Goal: Task Accomplishment & Management: Use online tool/utility

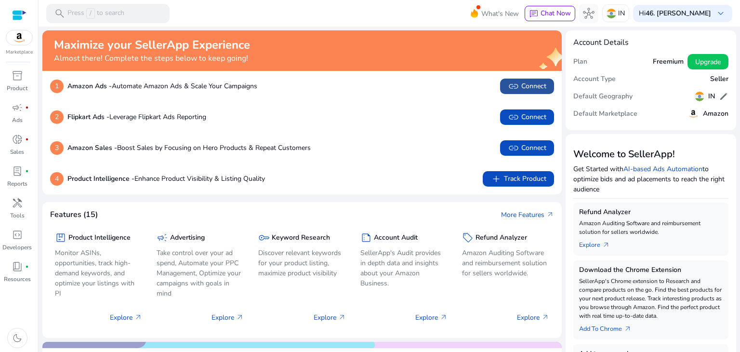
click at [511, 87] on span "link" at bounding box center [514, 86] width 12 height 12
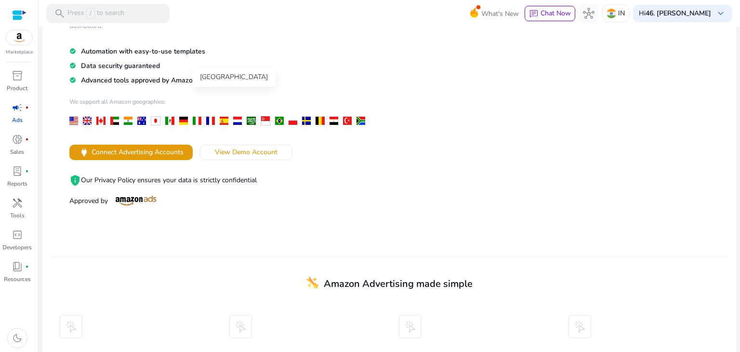
scroll to position [145, 0]
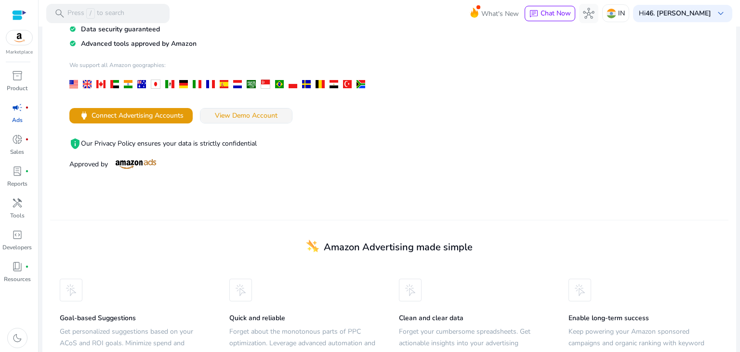
click at [216, 112] on span "View Demo Account" at bounding box center [246, 115] width 63 height 10
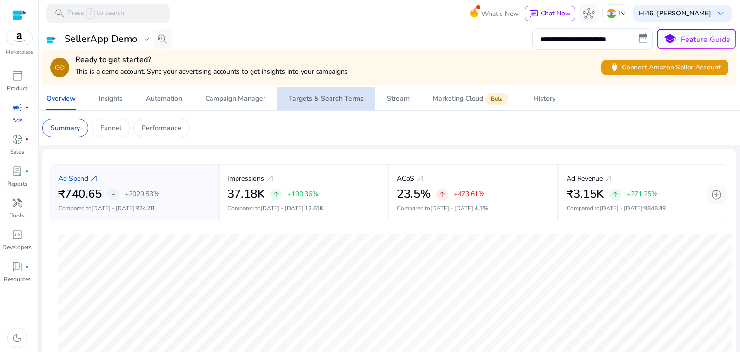
click at [354, 98] on div "Targets & Search Terms" at bounding box center [326, 98] width 75 height 7
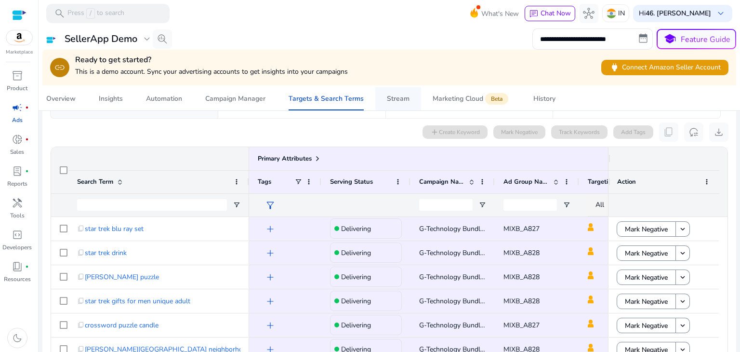
scroll to position [103, 0]
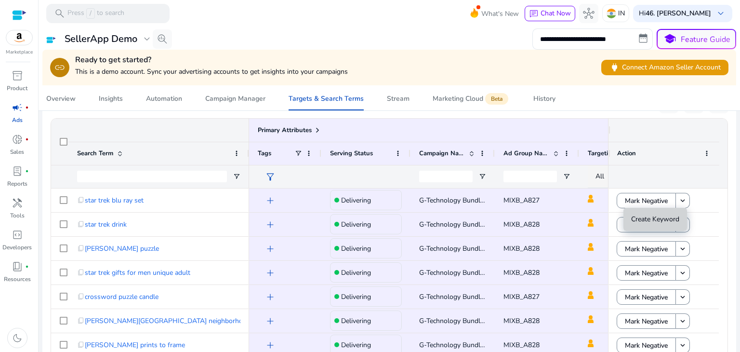
click at [659, 220] on span "Create Keyword" at bounding box center [655, 218] width 48 height 9
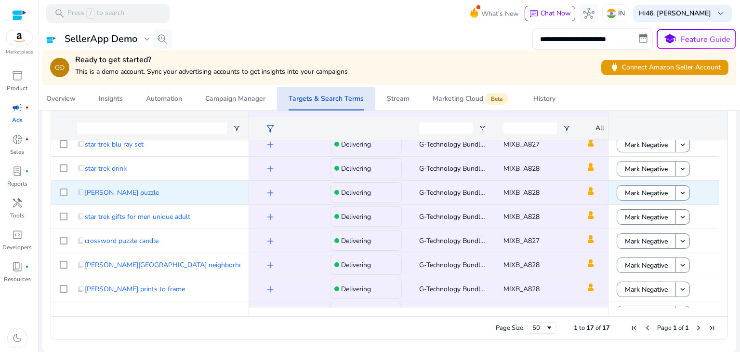
scroll to position [0, 0]
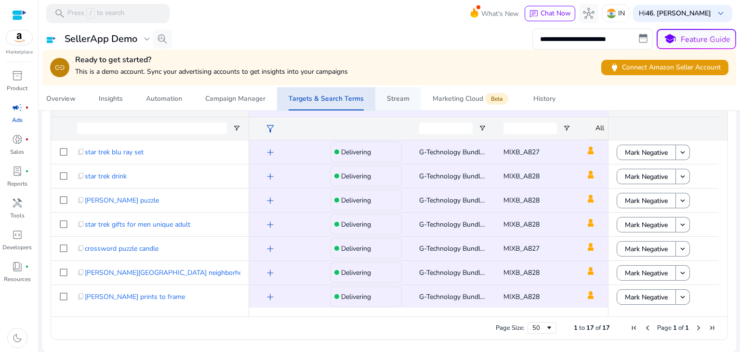
click at [402, 97] on div "Stream" at bounding box center [398, 98] width 23 height 7
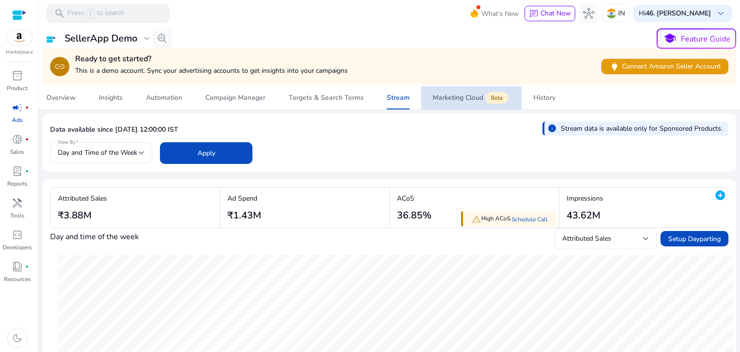
click at [453, 96] on div "Marketing Cloud Beta" at bounding box center [472, 98] width 78 height 8
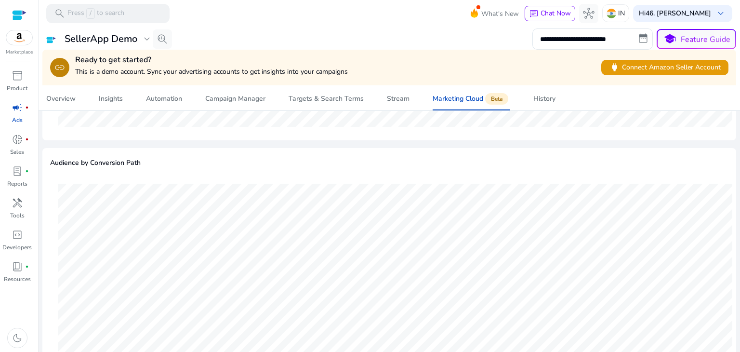
scroll to position [1086, 0]
click at [393, 97] on div "Stream" at bounding box center [398, 98] width 23 height 7
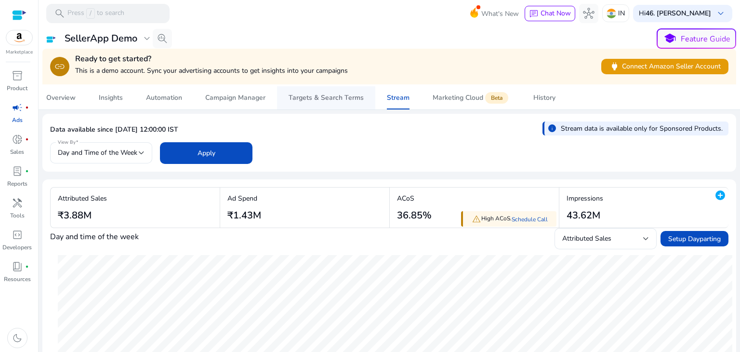
click at [327, 98] on div "Targets & Search Terms" at bounding box center [326, 97] width 75 height 7
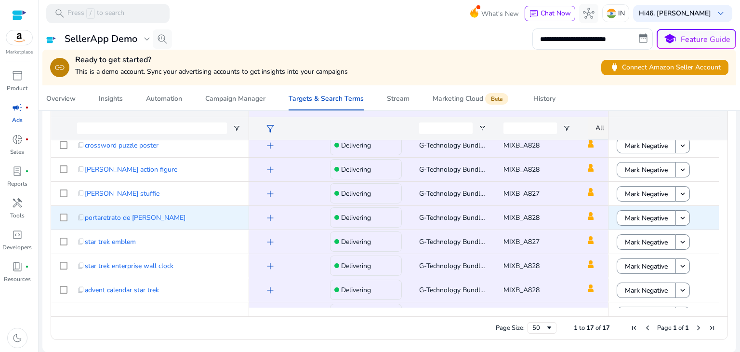
scroll to position [242, 0]
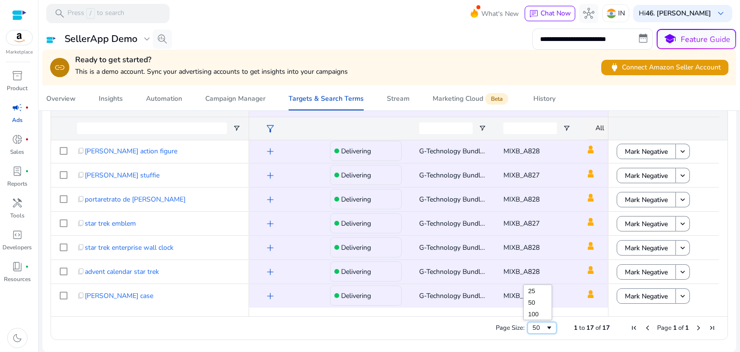
click at [545, 324] on span "Page Size" at bounding box center [549, 328] width 8 height 8
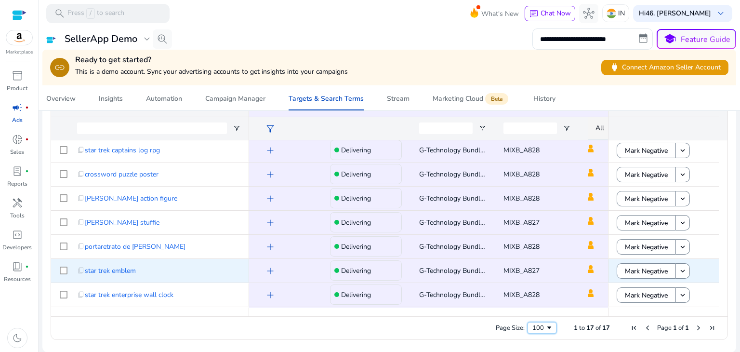
scroll to position [0, 0]
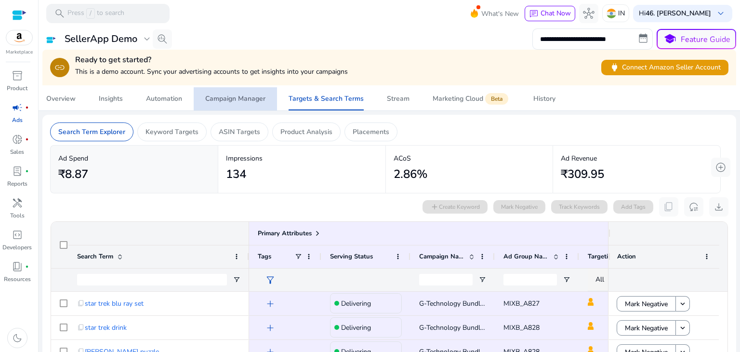
click at [243, 95] on div "Campaign Manager" at bounding box center [235, 98] width 60 height 7
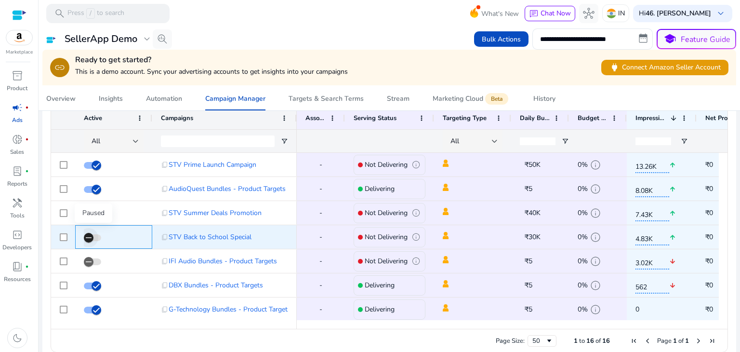
click at [93, 235] on span "button" at bounding box center [88, 237] width 19 height 19
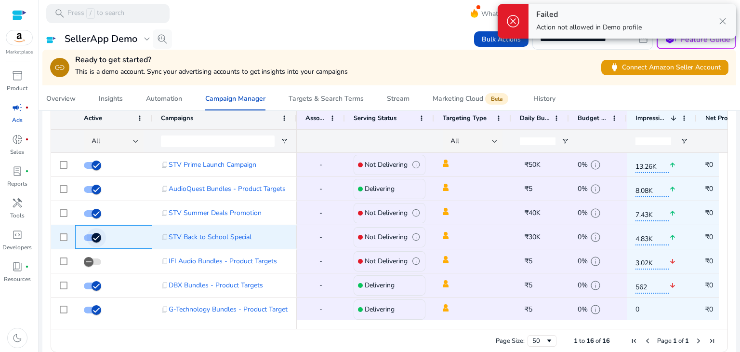
click at [88, 235] on span "button" at bounding box center [96, 237] width 19 height 19
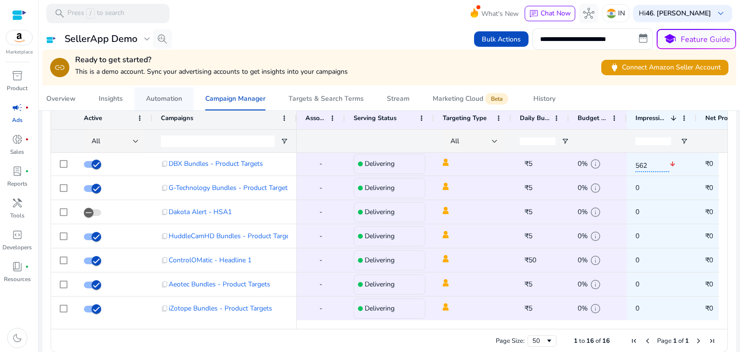
click at [170, 100] on div "Automation" at bounding box center [164, 98] width 36 height 7
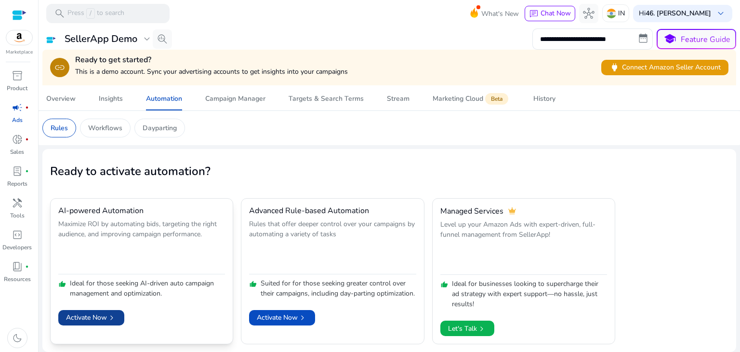
click at [90, 314] on span "Activate Now chevron_right" at bounding box center [91, 317] width 51 height 10
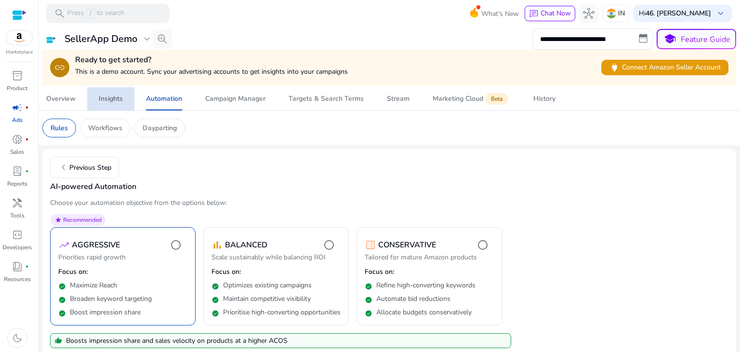
click at [110, 101] on div "Insights" at bounding box center [111, 98] width 24 height 7
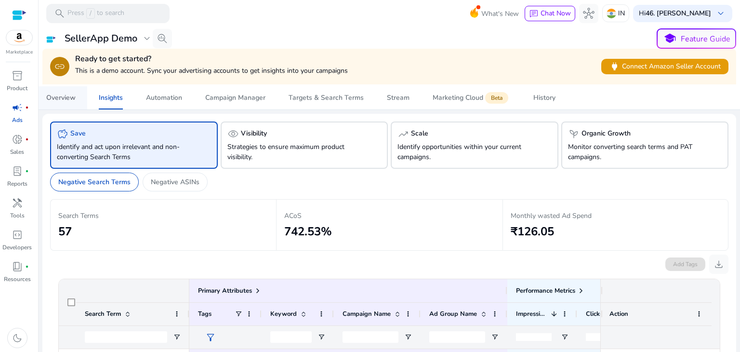
click at [75, 99] on div "Overview" at bounding box center [60, 97] width 29 height 7
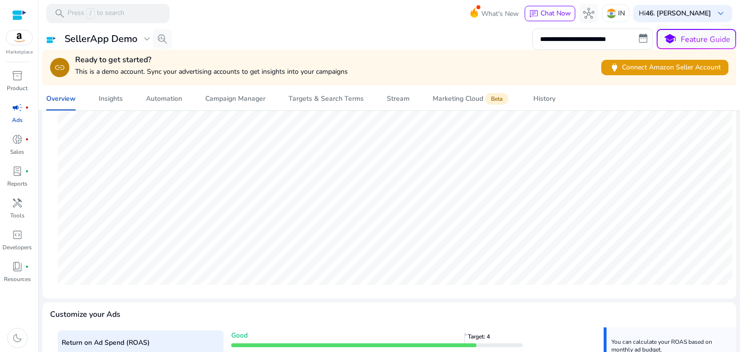
scroll to position [166, 0]
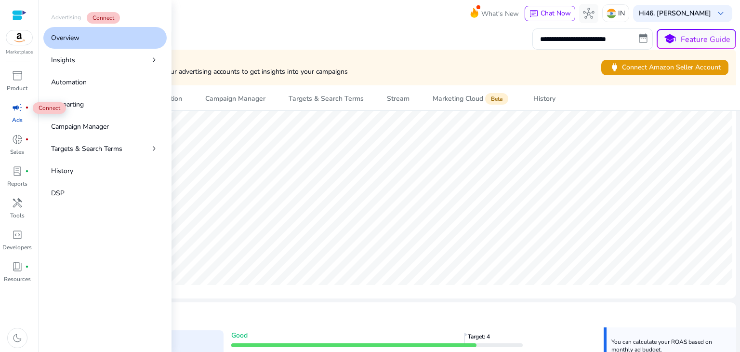
click at [13, 112] on span "campaign" at bounding box center [18, 108] width 12 height 12
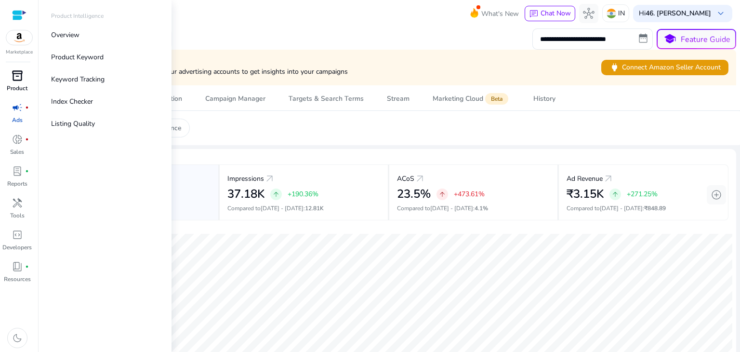
click at [18, 84] on p "Product" at bounding box center [17, 88] width 21 height 9
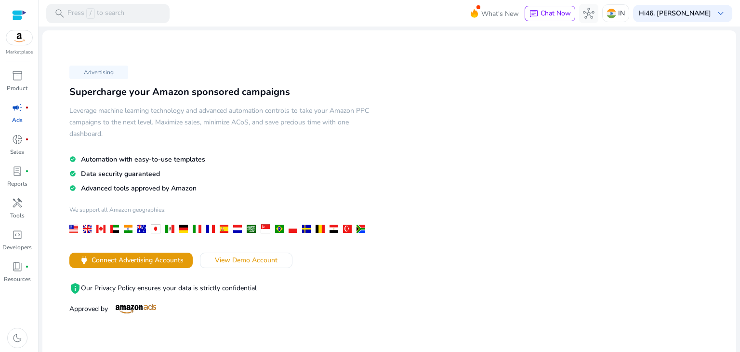
scroll to position [48, 0]
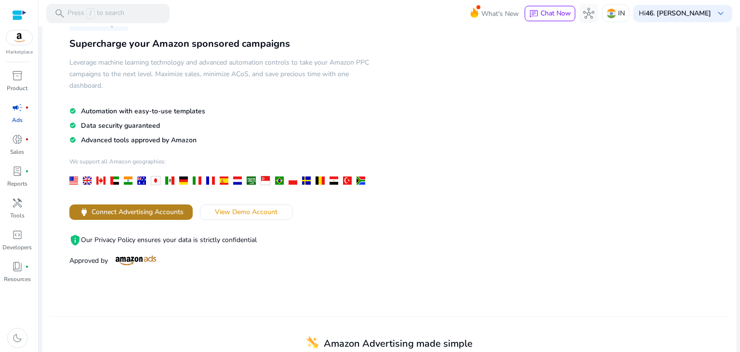
click at [159, 210] on span "Connect Advertising Accounts" at bounding box center [138, 212] width 92 height 10
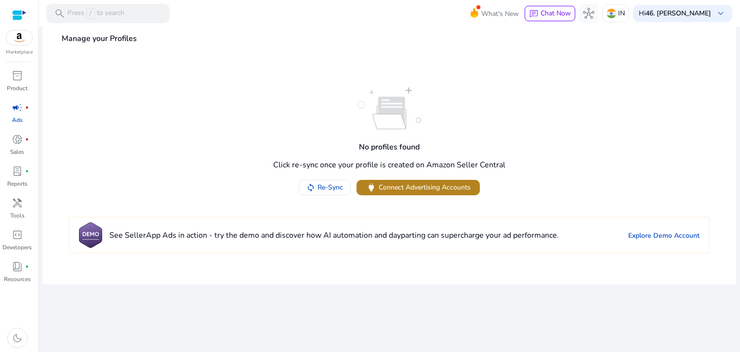
click at [403, 190] on span "Connect Advertising Accounts" at bounding box center [425, 187] width 92 height 10
click at [18, 332] on span "dark_mode" at bounding box center [18, 338] width 12 height 12
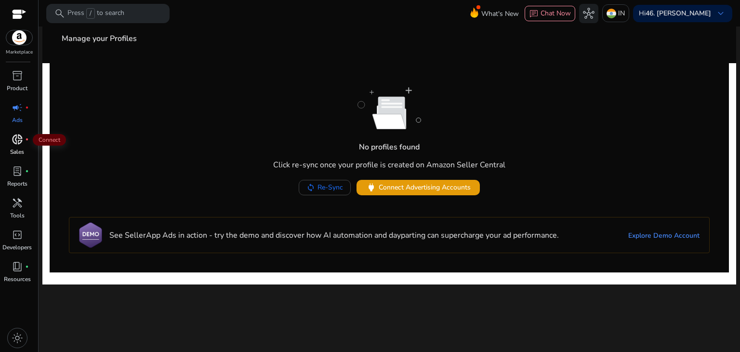
click at [14, 141] on span "donut_small" at bounding box center [18, 139] width 12 height 12
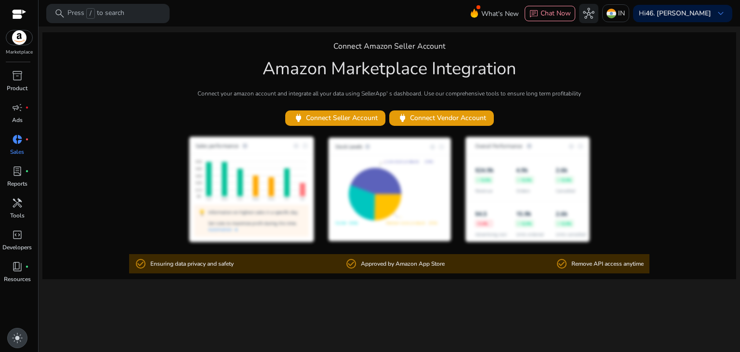
click at [13, 339] on span "light_mode" at bounding box center [18, 338] width 12 height 12
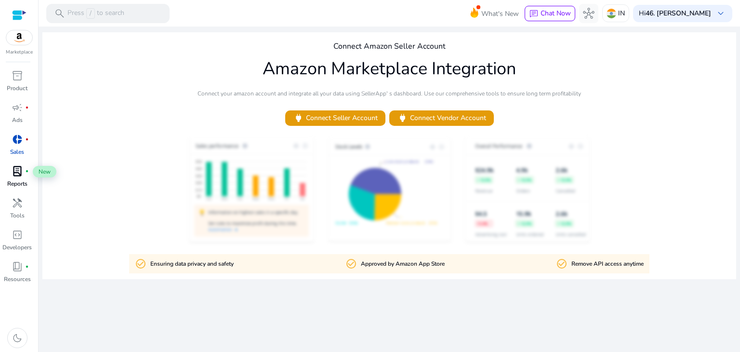
click at [16, 170] on span "lab_profile" at bounding box center [18, 171] width 12 height 12
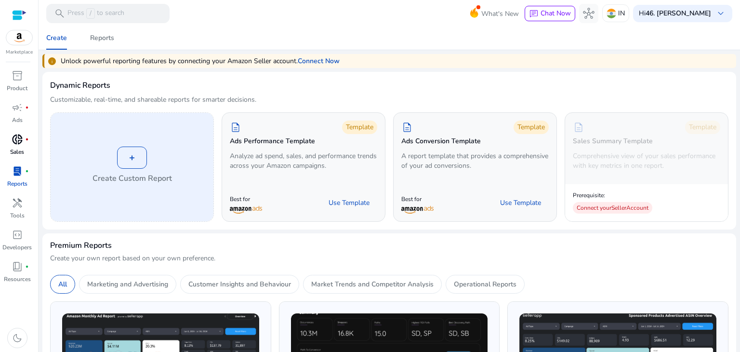
click at [137, 162] on div "+" at bounding box center [132, 157] width 30 height 22
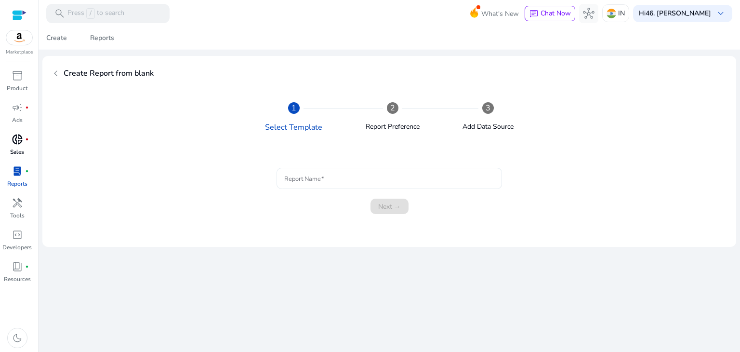
click at [296, 179] on input "Report Name" at bounding box center [389, 178] width 210 height 11
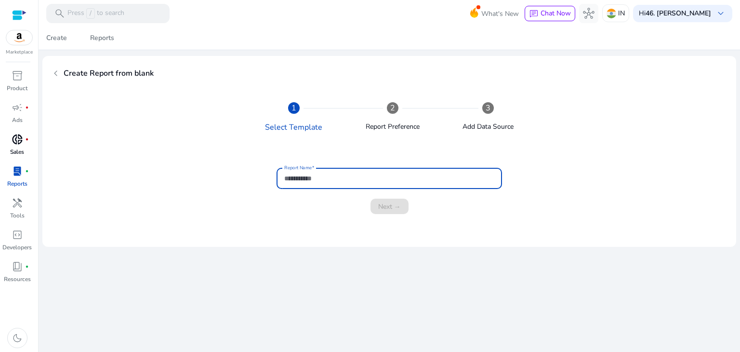
click at [404, 179] on input "Report Name" at bounding box center [389, 178] width 210 height 11
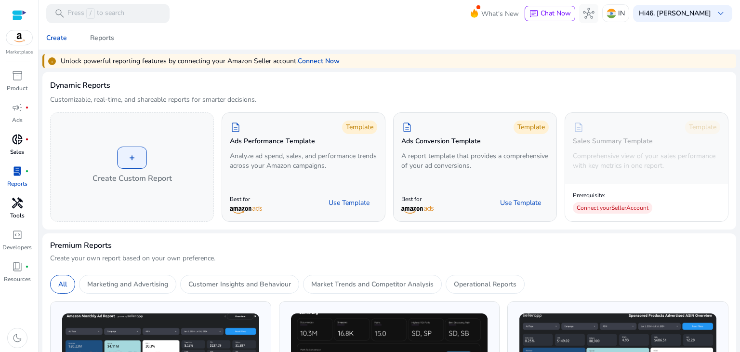
click at [12, 204] on span "handyman" at bounding box center [18, 203] width 12 height 12
